Goal: Task Accomplishment & Management: Use online tool/utility

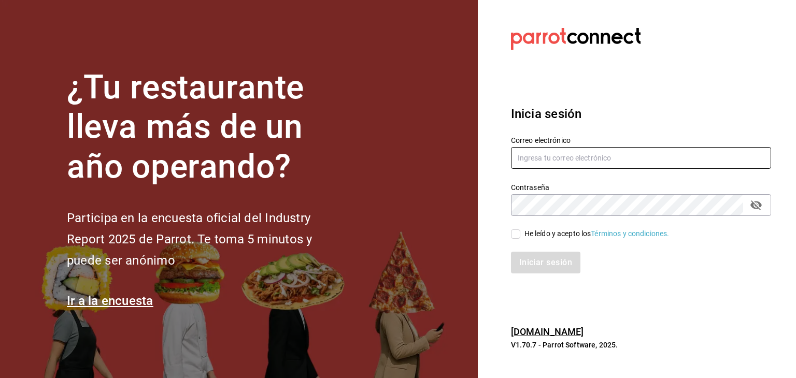
click at [599, 156] on input "text" at bounding box center [641, 158] width 260 height 22
drag, startPoint x: 665, startPoint y: 154, endPoint x: 564, endPoint y: 164, distance: 101.1
click at [564, 164] on input "damian.lazcano.montes@gmail.com" at bounding box center [641, 158] width 260 height 22
type input "damian@enigmarooms.com.mx"
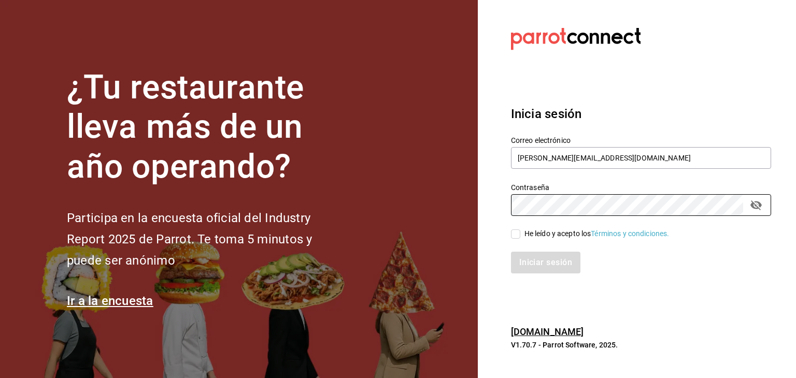
click at [516, 230] on input "He leído y acepto los Términos y condiciones." at bounding box center [515, 234] width 9 height 9
checkbox input "true"
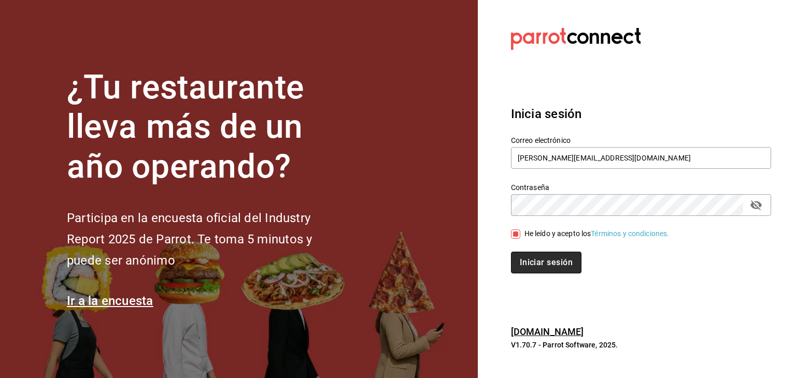
click at [551, 261] on button "Iniciar sesión" at bounding box center [546, 263] width 71 height 22
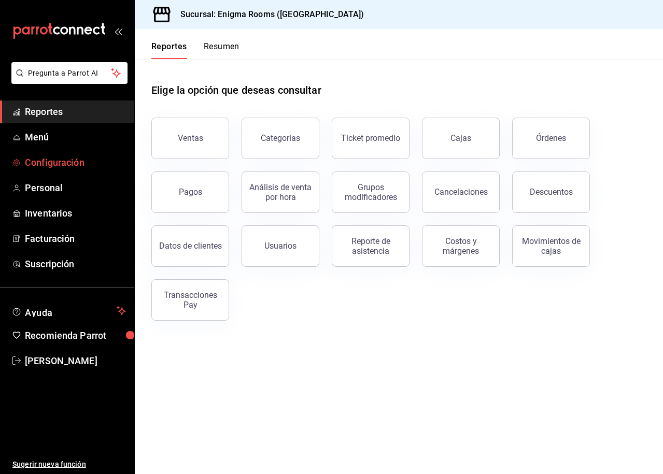
click at [67, 160] on span "Configuración" at bounding box center [75, 163] width 101 height 14
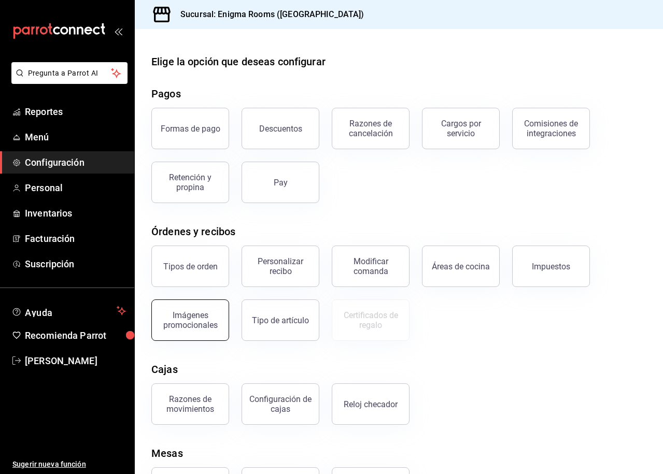
click at [176, 329] on div "Imágenes promocionales" at bounding box center [190, 321] width 64 height 20
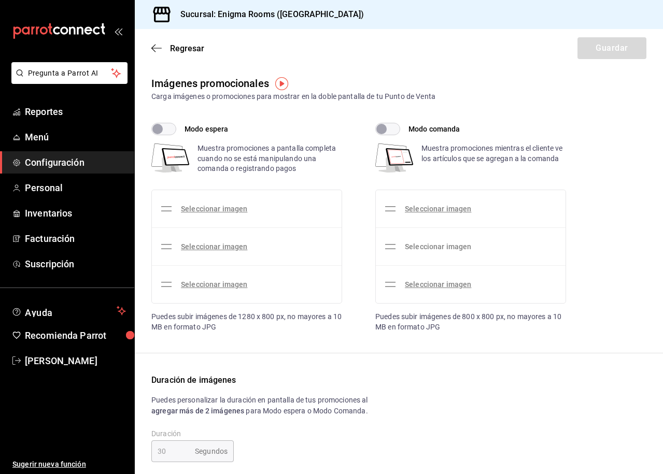
checkbox input "true"
type input "15"
checkbox input "true"
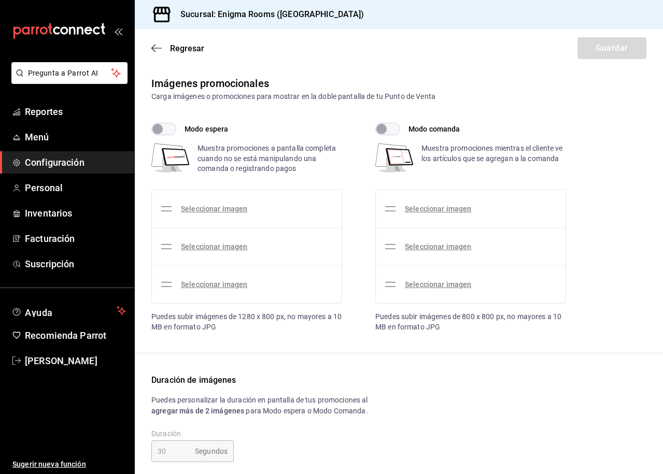
type input "15"
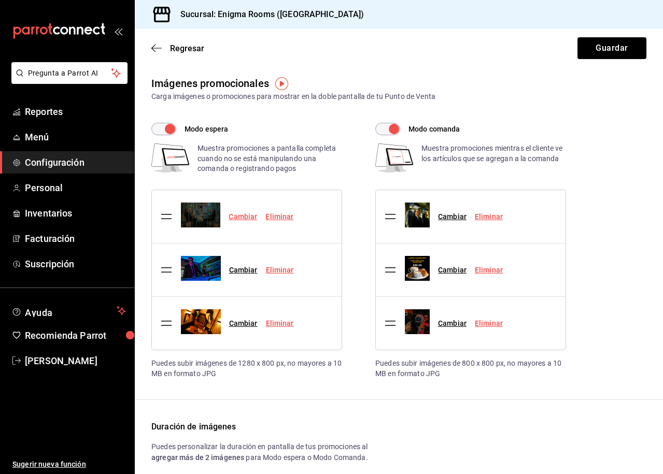
click at [253, 218] on link "Cambiar" at bounding box center [243, 217] width 29 height 8
click at [0, 0] on input "Cambiar" at bounding box center [0, 0] width 0 height 0
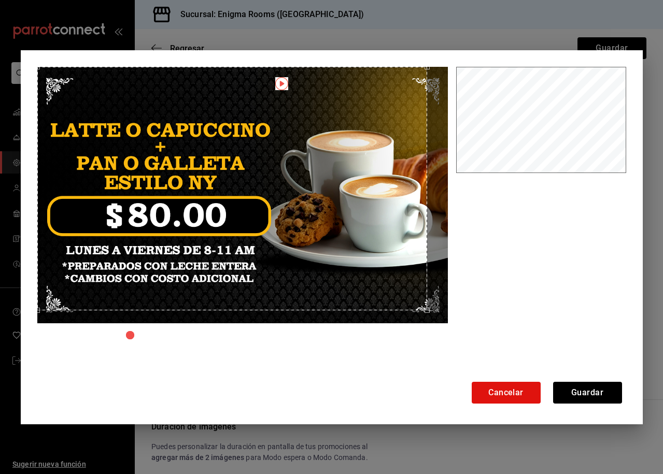
click at [24, 51] on div "Cancelar Guardar" at bounding box center [332, 237] width 622 height 374
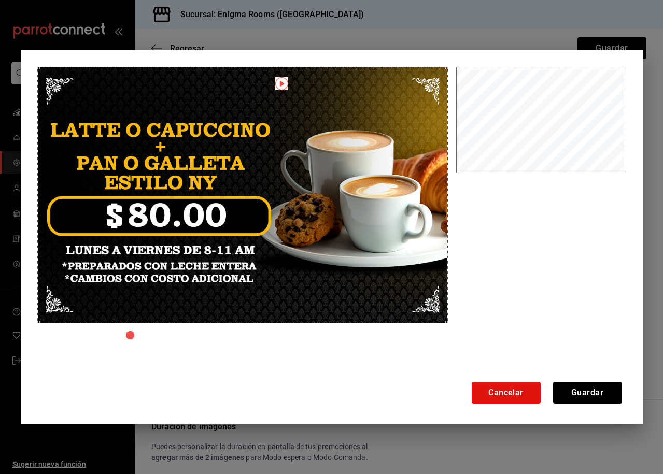
click at [462, 355] on div at bounding box center [331, 222] width 589 height 311
click at [596, 397] on button "Guardar" at bounding box center [587, 393] width 69 height 22
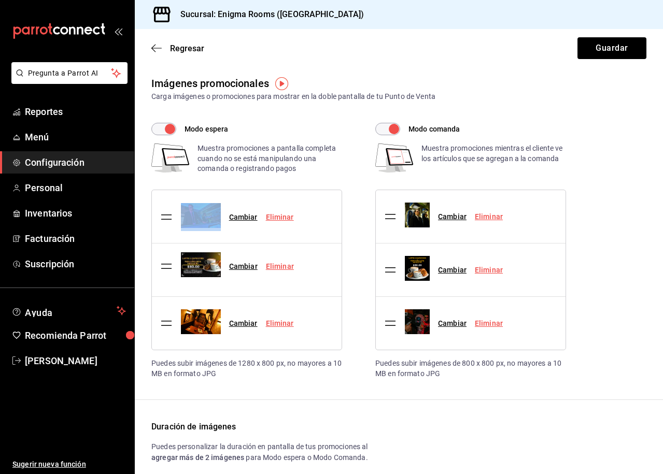
drag, startPoint x: 164, startPoint y: 218, endPoint x: 163, endPoint y: 268, distance: 49.8
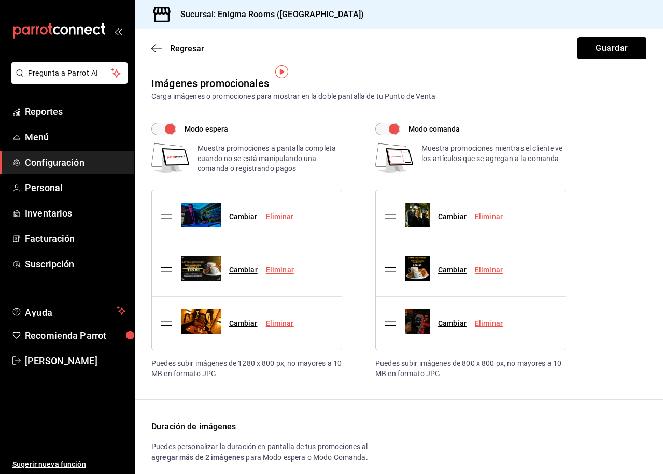
scroll to position [68, 0]
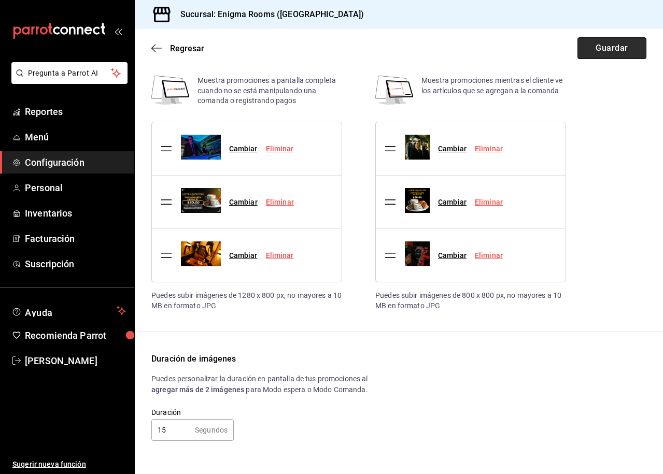
click at [616, 49] on button "Guardar" at bounding box center [612, 48] width 69 height 22
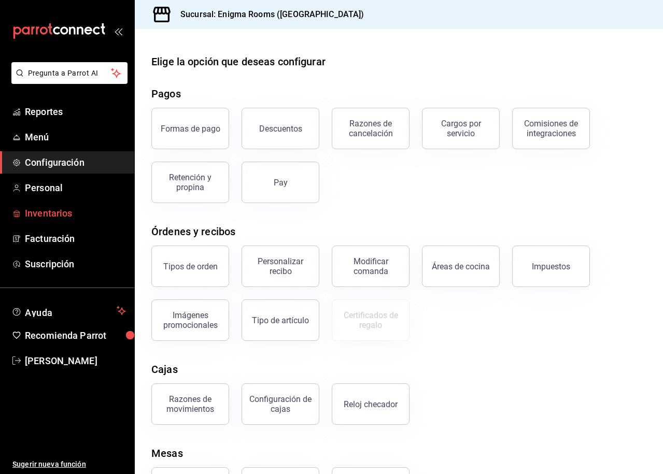
click at [58, 212] on span "Inventarios" at bounding box center [75, 213] width 101 height 14
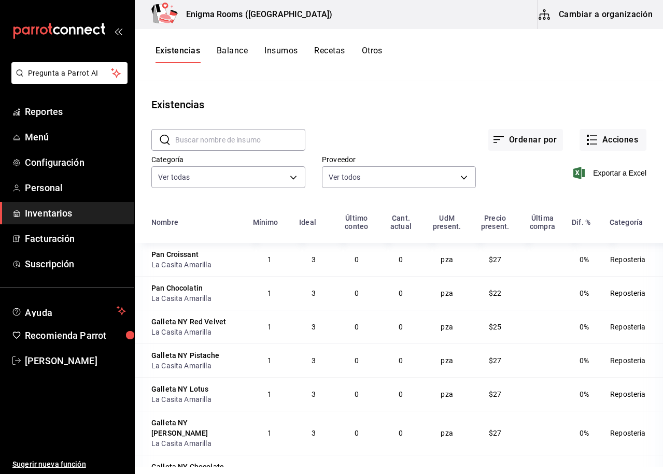
click at [236, 51] on button "Balance" at bounding box center [232, 55] width 31 height 18
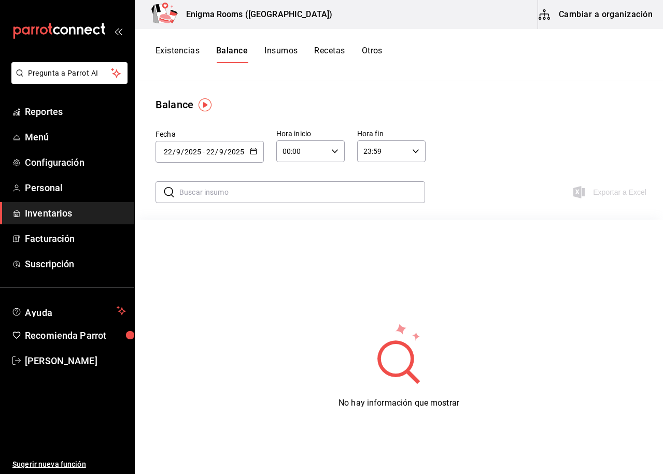
click at [277, 52] on button "Insumos" at bounding box center [280, 55] width 33 height 18
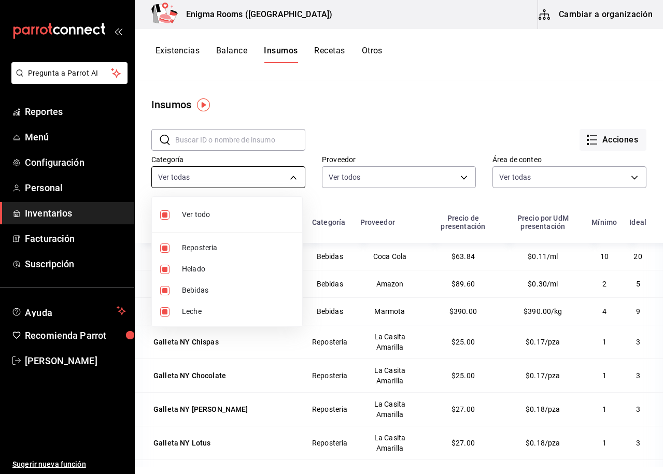
click at [266, 178] on body "Pregunta a Parrot AI Reportes Menú Configuración Personal Inventarios Facturaci…" at bounding box center [331, 233] width 663 height 467
click at [190, 220] on span "Ver todo" at bounding box center [238, 214] width 112 height 11
checkbox input "false"
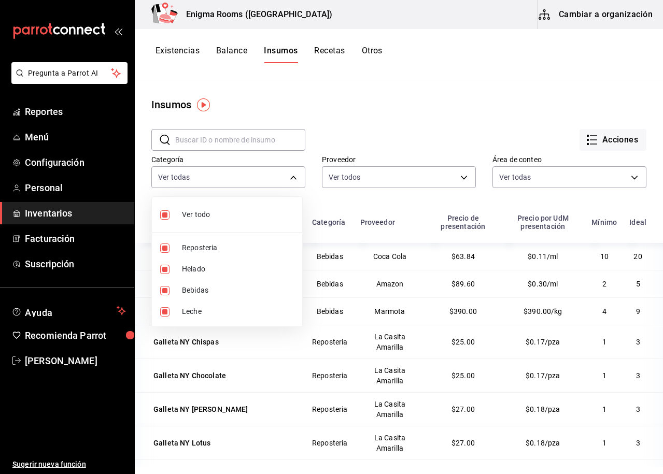
checkbox input "false"
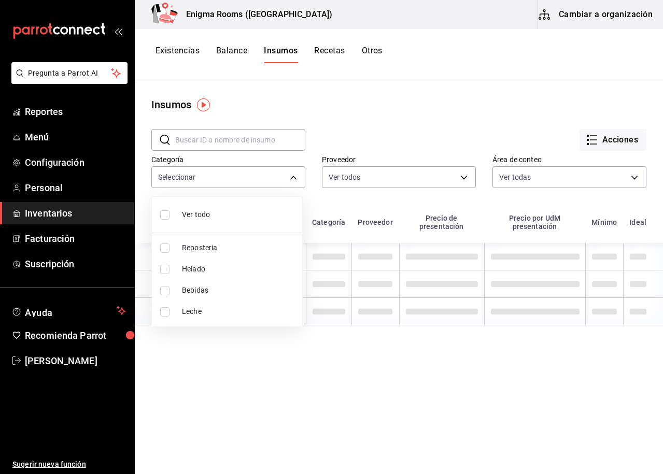
click at [200, 244] on span "Reposteria" at bounding box center [238, 248] width 112 height 11
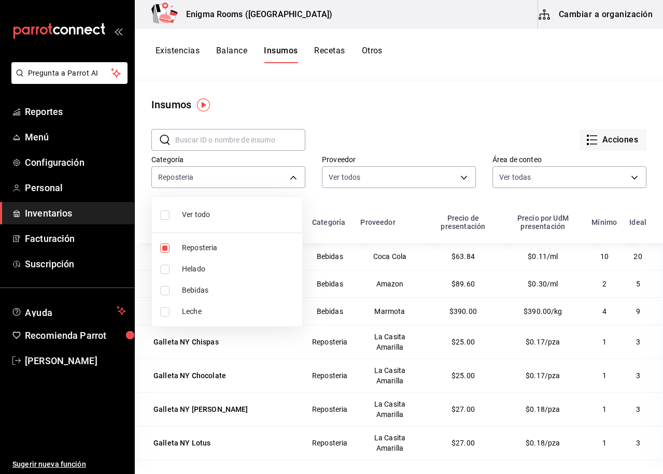
type input "0f4e1ecd-cd59-47bd-80a4-9f6417153b9e"
checkbox input "true"
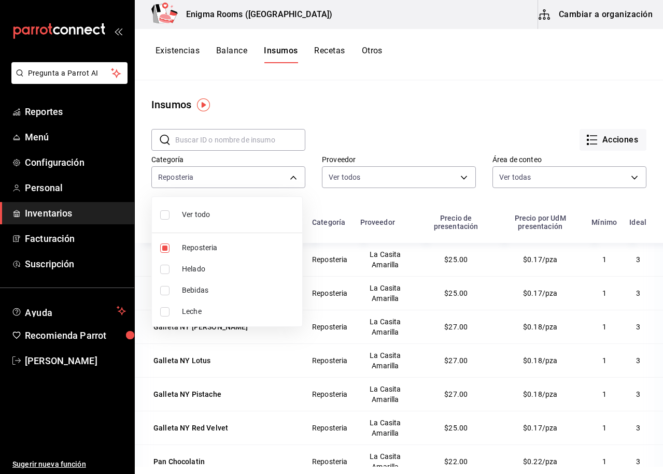
click at [392, 199] on div at bounding box center [331, 237] width 663 height 474
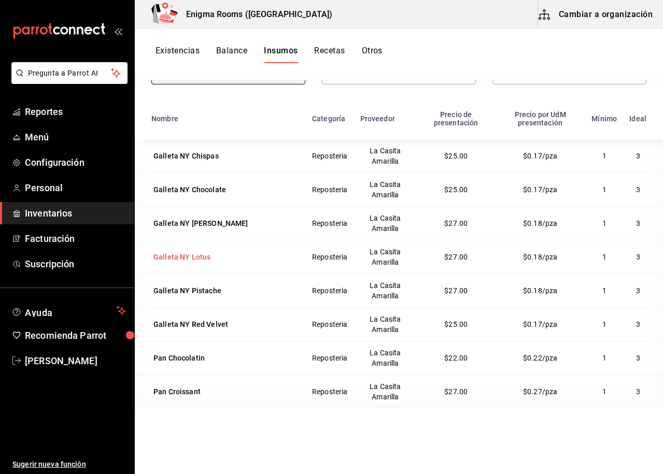
scroll to position [128, 0]
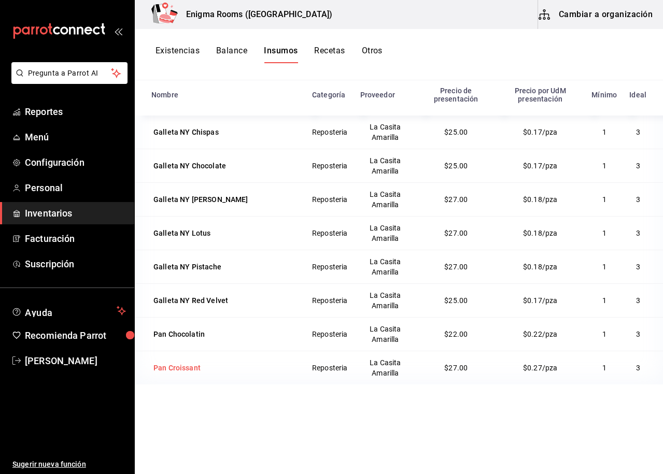
click at [188, 365] on div "Pan Croissant" at bounding box center [176, 368] width 47 height 10
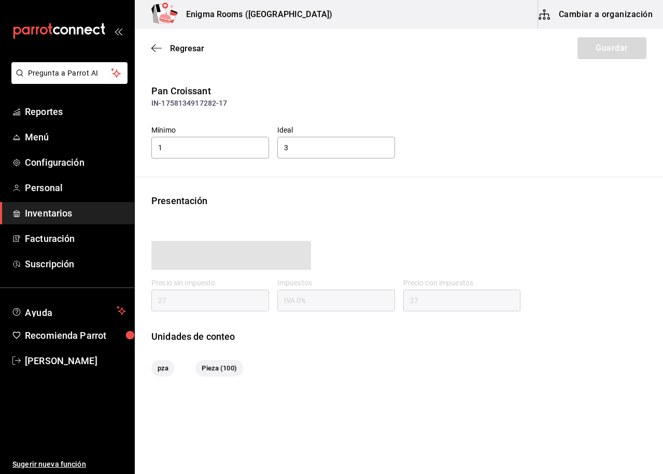
type input "27.00"
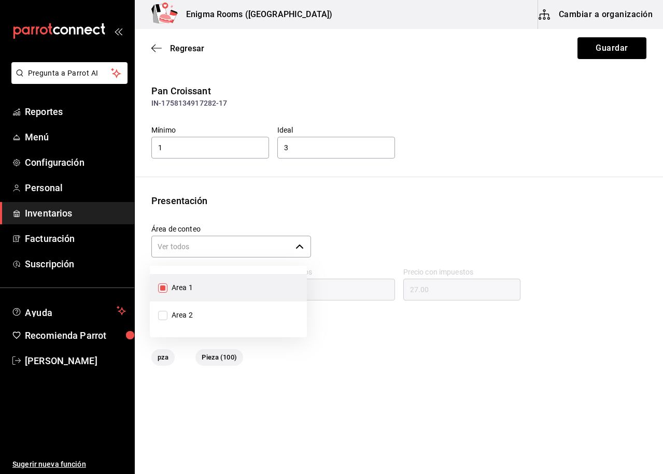
click at [290, 248] on div "​" at bounding box center [231, 247] width 160 height 22
click at [378, 242] on div "Área de conteo ​" at bounding box center [394, 237] width 503 height 43
click at [160, 44] on icon "button" at bounding box center [156, 48] width 10 height 9
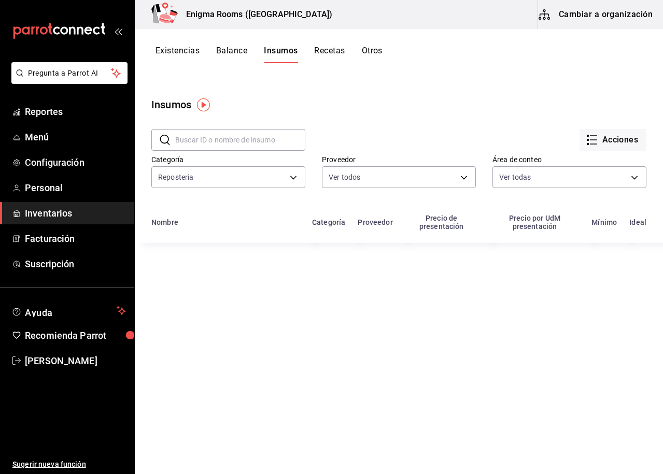
click at [634, 16] on button "Cambiar a organización" at bounding box center [596, 14] width 117 height 29
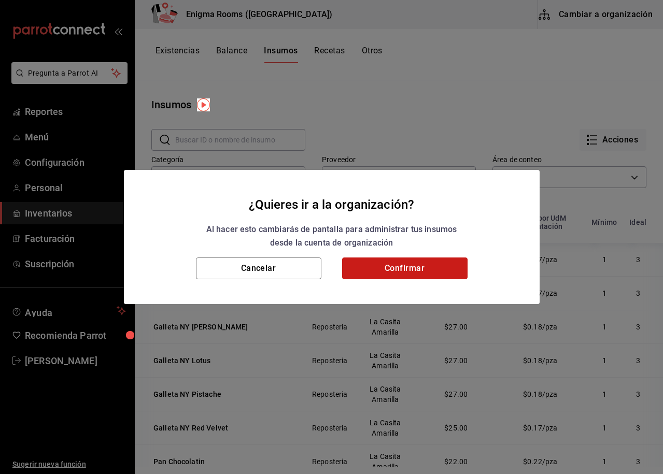
click at [380, 272] on button "Confirmar" at bounding box center [404, 269] width 125 height 22
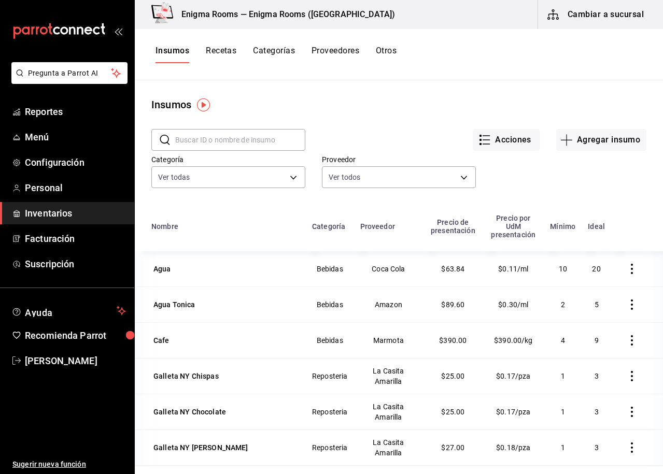
click at [627, 264] on icon "button" at bounding box center [632, 269] width 10 height 10
click at [620, 206] on div at bounding box center [331, 237] width 663 height 474
click at [184, 371] on div "Galleta NY Chispas" at bounding box center [185, 376] width 65 height 10
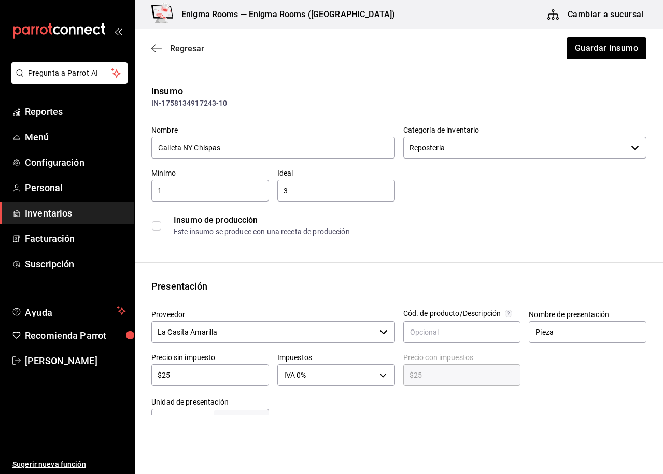
click at [158, 52] on icon "button" at bounding box center [156, 48] width 10 height 9
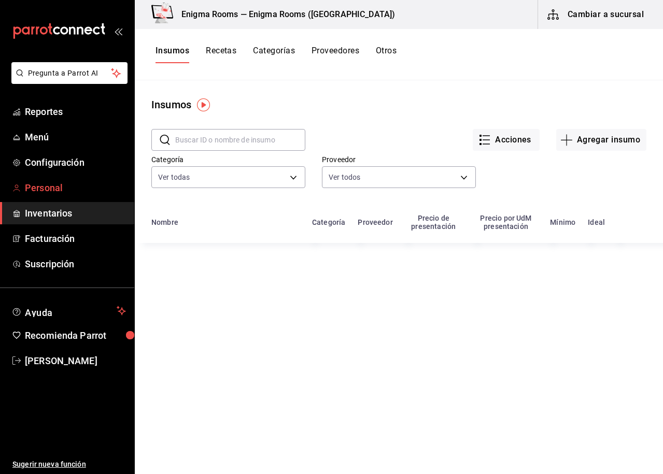
click at [58, 189] on span "Personal" at bounding box center [75, 188] width 101 height 14
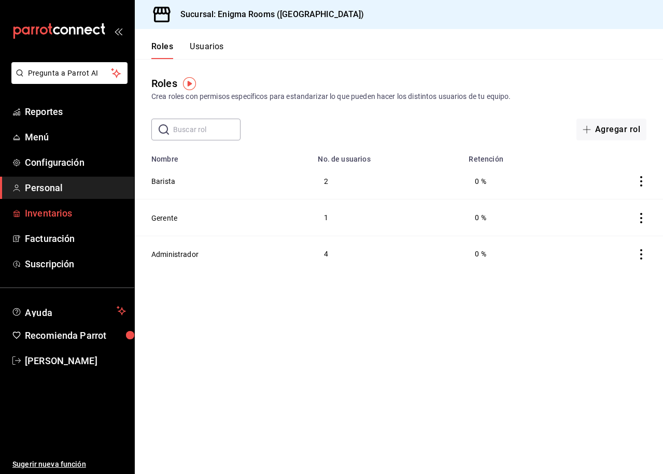
click at [65, 209] on span "Inventarios" at bounding box center [75, 213] width 101 height 14
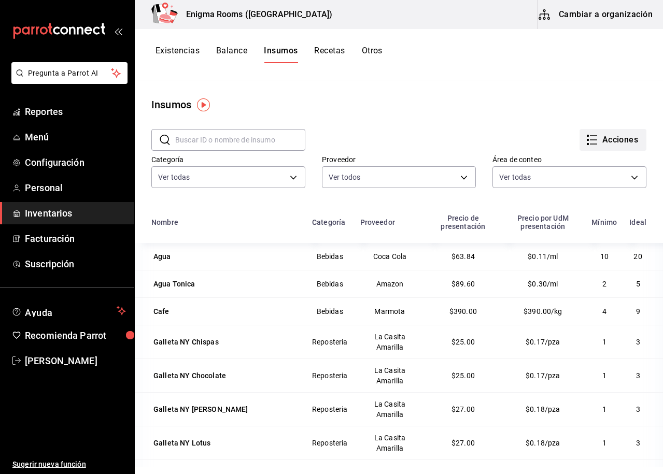
click at [614, 132] on button "Acciones" at bounding box center [613, 140] width 67 height 22
click at [463, 110] on div at bounding box center [331, 237] width 663 height 474
click at [531, 181] on body "Pregunta a Parrot AI Reportes Menú Configuración Personal Inventarios Facturaci…" at bounding box center [331, 233] width 663 height 467
click at [528, 219] on span "Ver todo" at bounding box center [574, 214] width 112 height 11
checkbox input "false"
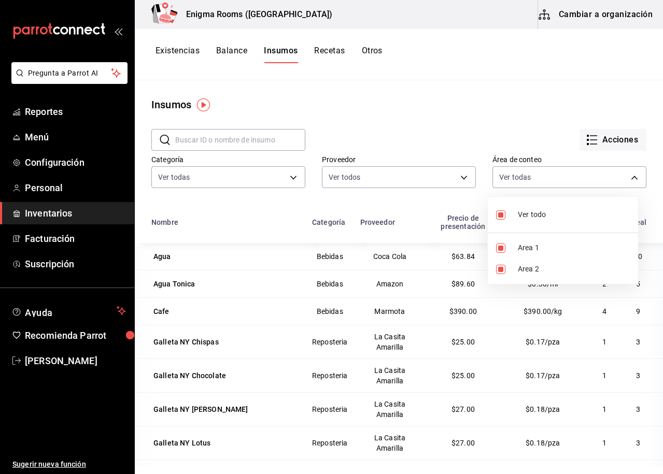
checkbox input "false"
click at [537, 212] on span "Ver todo" at bounding box center [574, 214] width 112 height 11
type input "09b6c50b-c347-464d-9285-9451028a2e6c,65e34d20-3073-4871-8faf-18d020ec36a5"
checkbox input "true"
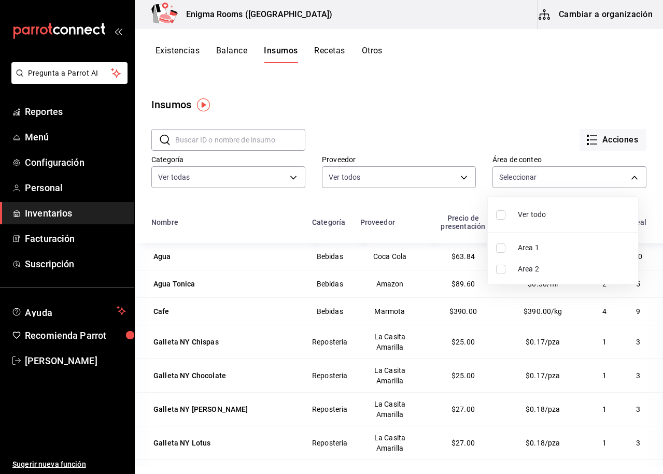
checkbox input "true"
click at [442, 106] on div at bounding box center [331, 237] width 663 height 474
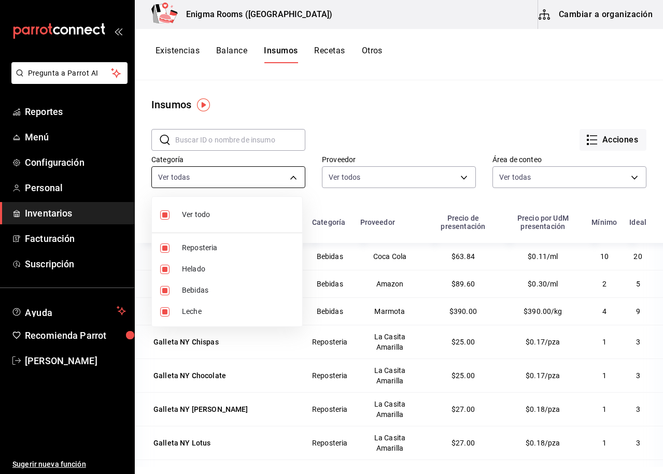
click at [199, 181] on body "Pregunta a Parrot AI Reportes Menú Configuración Personal Inventarios Facturaci…" at bounding box center [331, 233] width 663 height 467
click at [199, 181] on div at bounding box center [331, 237] width 663 height 474
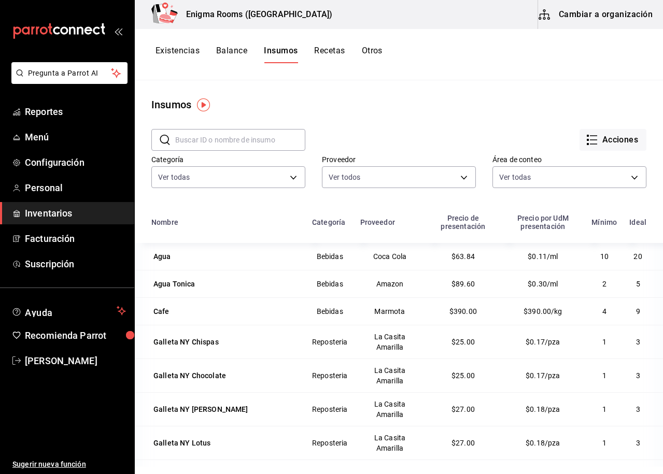
click at [203, 106] on img "button" at bounding box center [203, 105] width 13 height 13
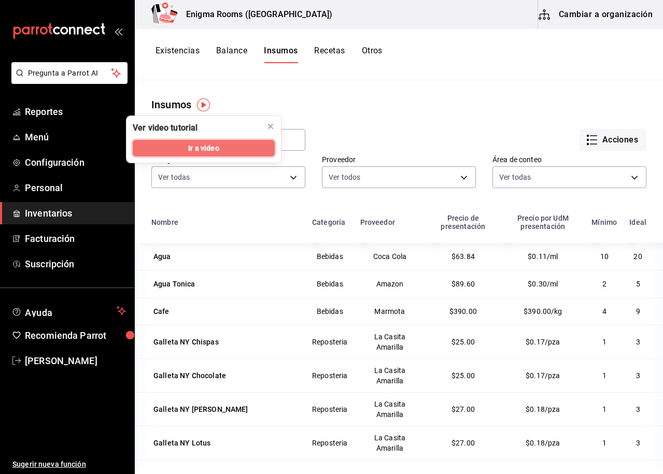
click at [248, 144] on button "Ir a video" at bounding box center [204, 148] width 142 height 17
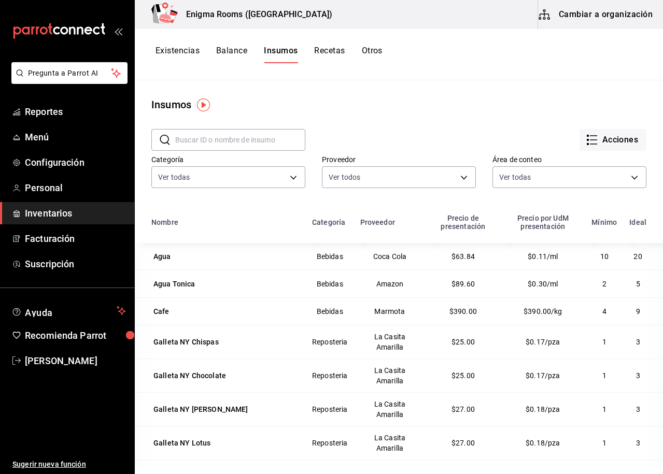
click at [592, 137] on button "Acciones" at bounding box center [613, 140] width 67 height 22
click at [443, 124] on div at bounding box center [331, 237] width 663 height 474
click at [597, 12] on button "Cambiar a organización" at bounding box center [596, 14] width 117 height 29
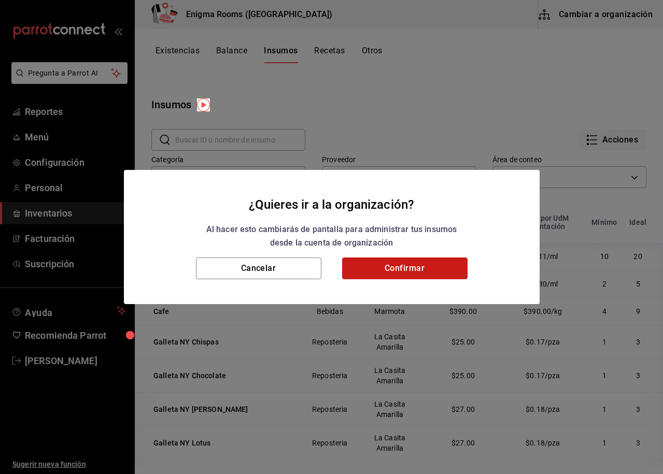
click at [418, 279] on button "Confirmar" at bounding box center [404, 269] width 125 height 22
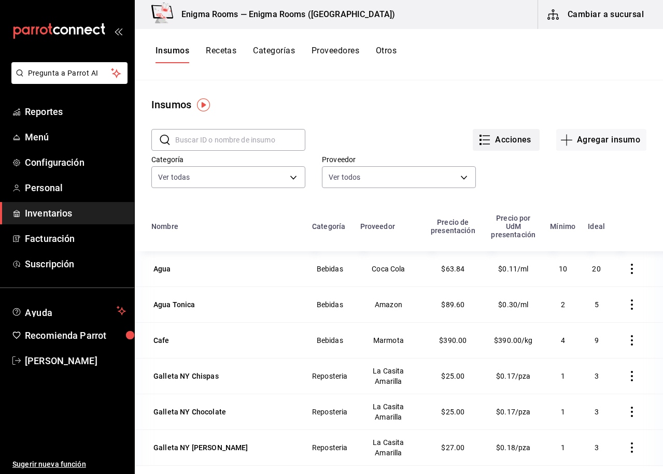
click at [525, 141] on button "Acciones" at bounding box center [506, 140] width 67 height 22
click at [559, 214] on div at bounding box center [331, 237] width 663 height 474
click at [386, 53] on button "Otros" at bounding box center [386, 55] width 21 height 18
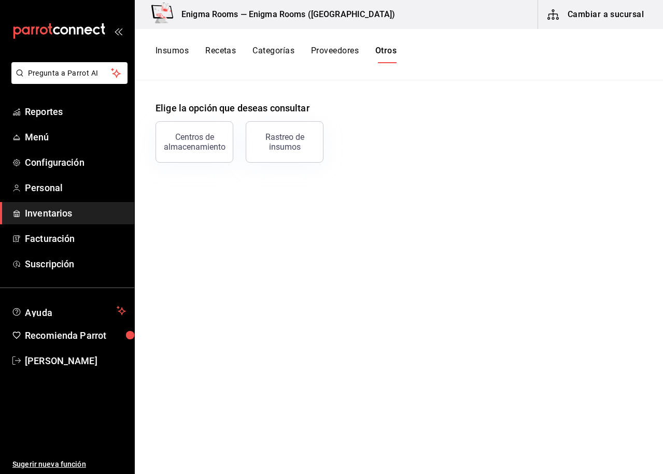
click at [208, 149] on div "Centros de almacenamiento" at bounding box center [194, 142] width 64 height 20
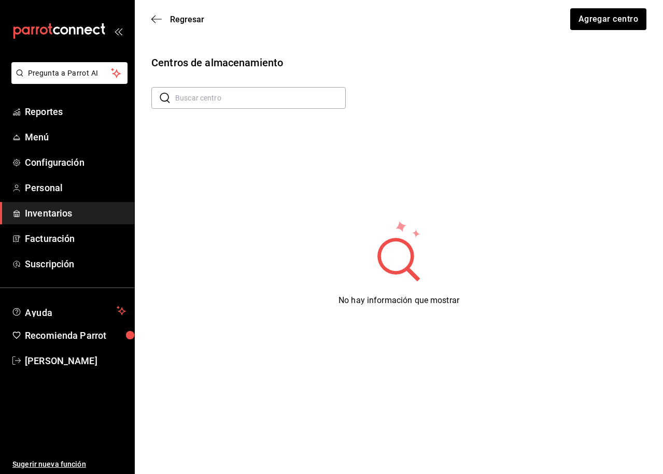
click at [156, 25] on div "Regresar Agregar centro" at bounding box center [399, 19] width 528 height 38
click at [153, 18] on icon "button" at bounding box center [153, 20] width 4 height 8
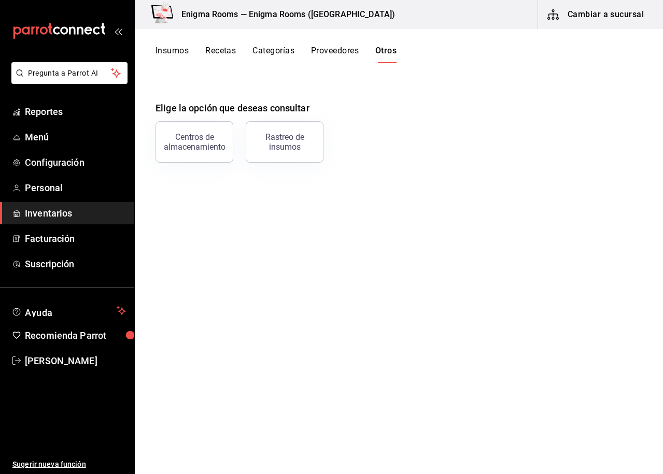
click at [283, 127] on button "Rastreo de insumos" at bounding box center [285, 141] width 78 height 41
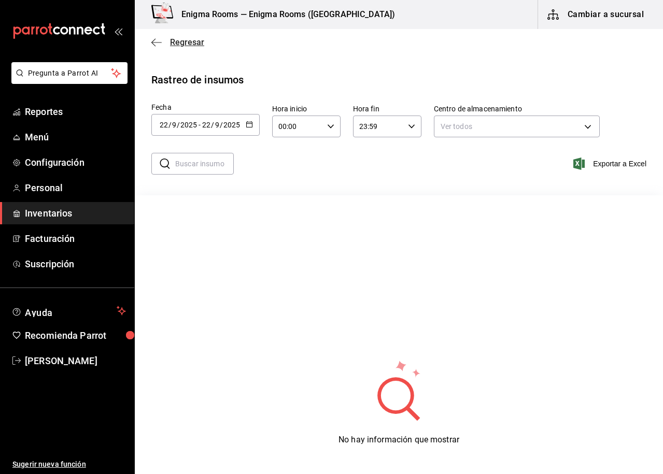
click at [157, 47] on icon "button" at bounding box center [156, 42] width 10 height 9
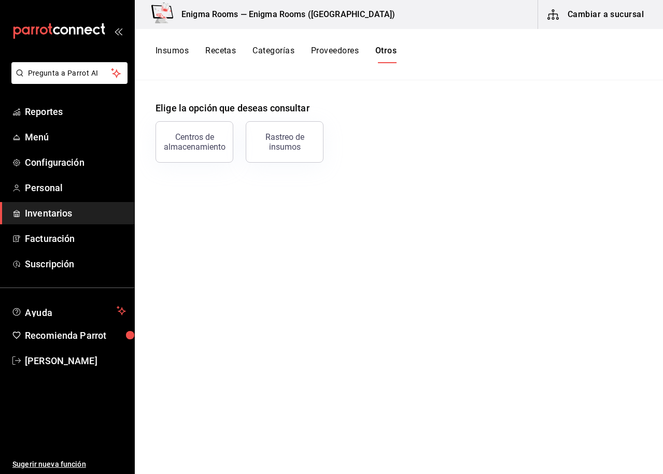
click at [72, 216] on span "Inventarios" at bounding box center [75, 213] width 101 height 14
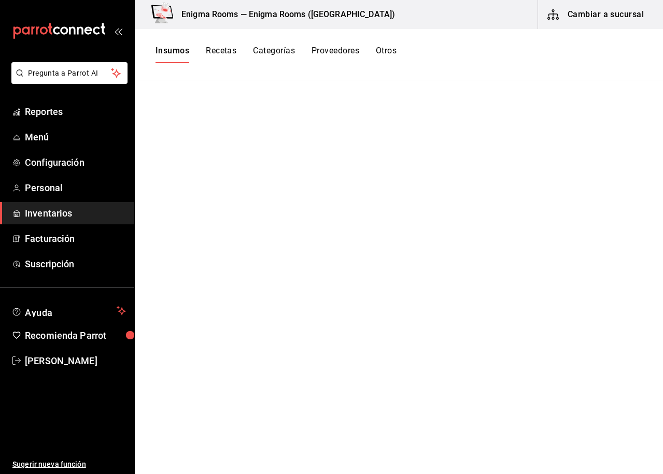
click at [594, 18] on button "Cambiar a sucursal" at bounding box center [596, 14] width 117 height 29
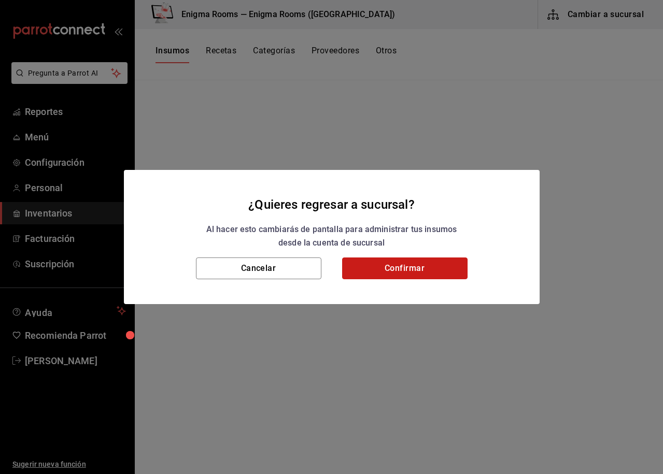
click at [410, 273] on button "Confirmar" at bounding box center [404, 269] width 125 height 22
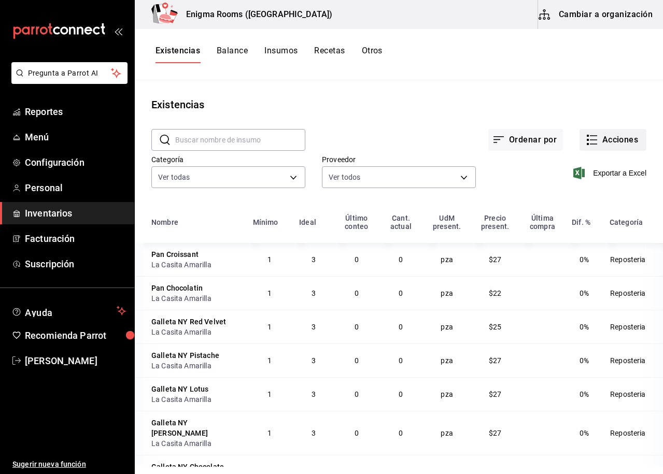
click at [629, 145] on button "Acciones" at bounding box center [613, 140] width 67 height 22
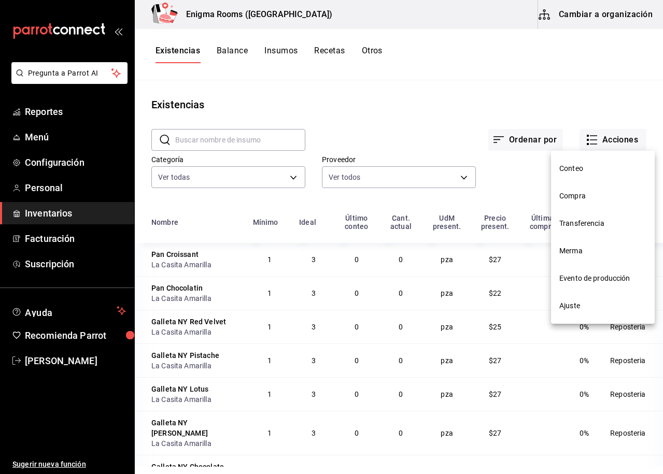
click at [590, 170] on span "Conteo" at bounding box center [602, 168] width 87 height 11
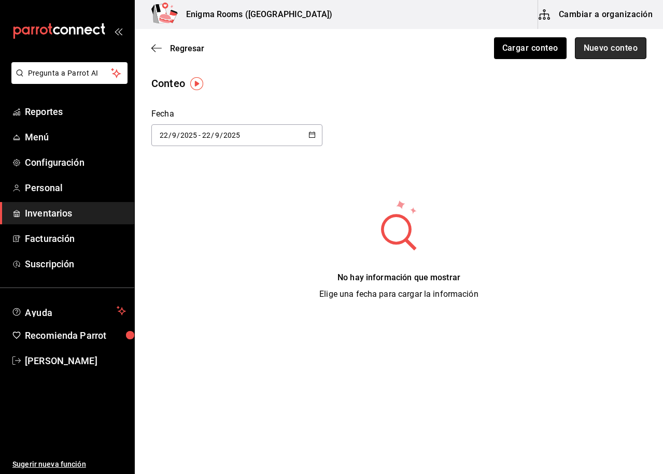
click at [610, 52] on button "Nuevo conteo" at bounding box center [611, 48] width 72 height 22
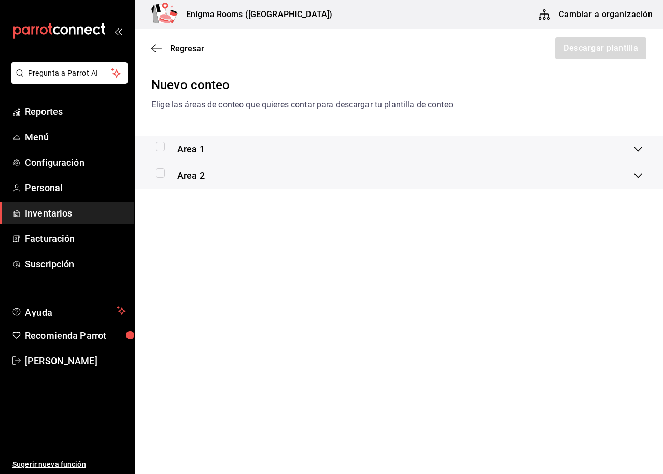
click at [192, 151] on span "Area 1" at bounding box center [190, 149] width 27 height 14
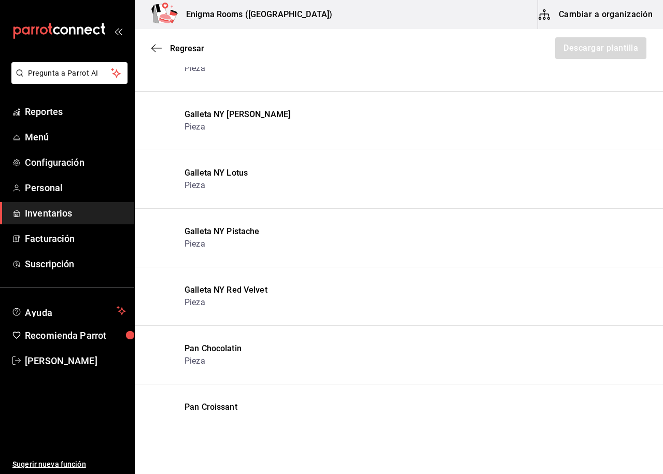
scroll to position [825, 0]
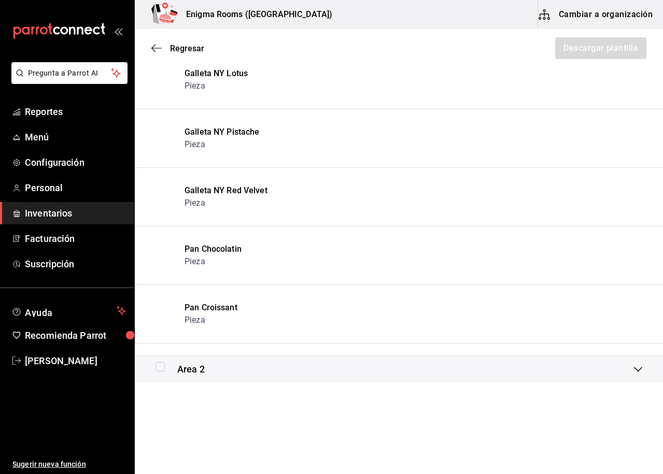
click at [162, 370] on input "checkbox" at bounding box center [160, 366] width 9 height 9
click at [519, 376] on div "Area 2" at bounding box center [395, 369] width 479 height 14
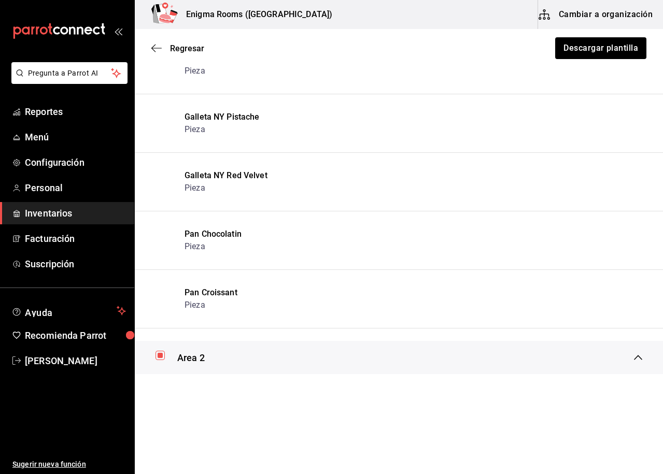
click at [426, 370] on div "Area 2" at bounding box center [399, 357] width 528 height 33
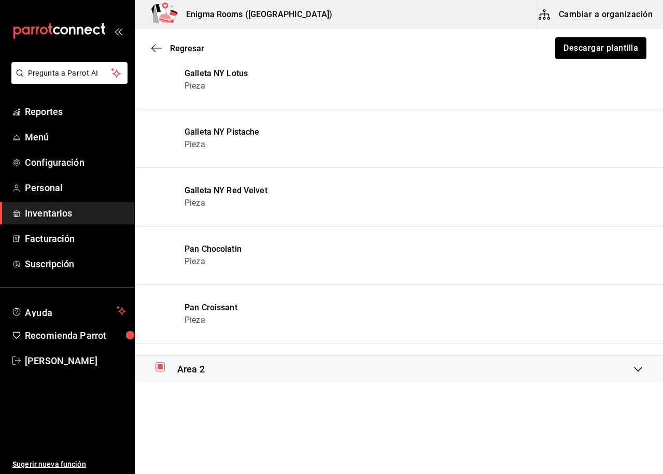
click at [157, 366] on input "checkbox" at bounding box center [160, 366] width 9 height 9
checkbox input "false"
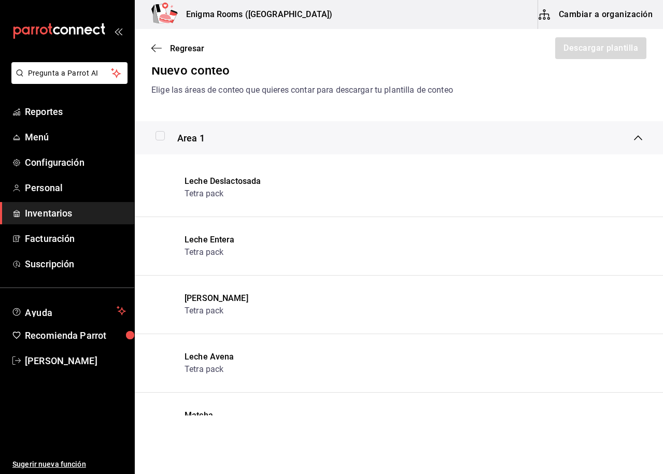
scroll to position [0, 0]
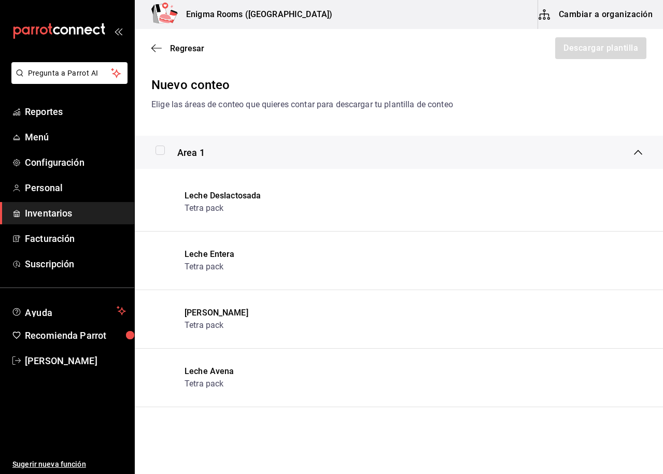
click at [162, 152] on input "checkbox" at bounding box center [160, 150] width 9 height 9
checkbox input "true"
click at [621, 45] on button "Descargar plantilla" at bounding box center [600, 48] width 92 height 22
